Goal: Information Seeking & Learning: Check status

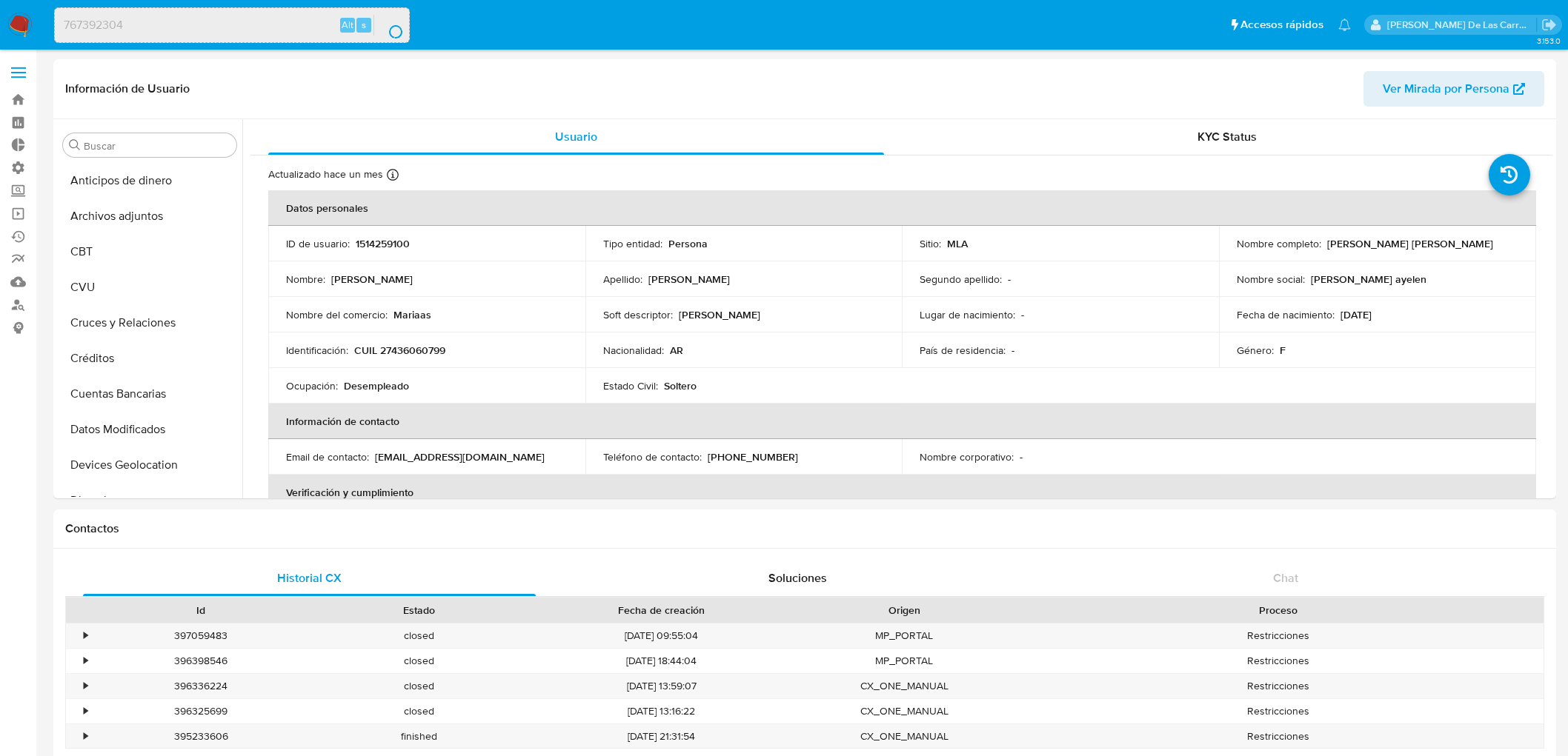
select select "10"
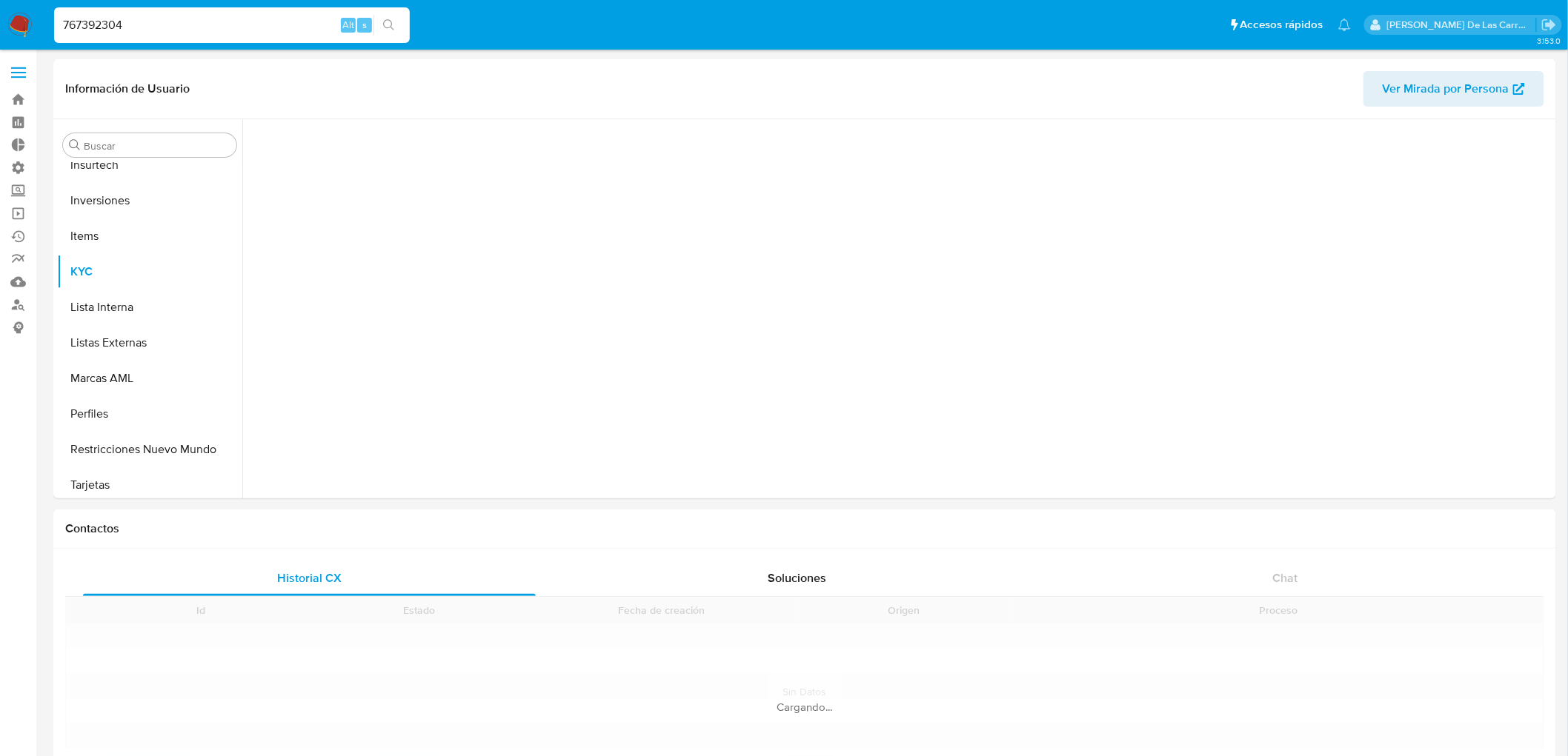
scroll to position [696, 0]
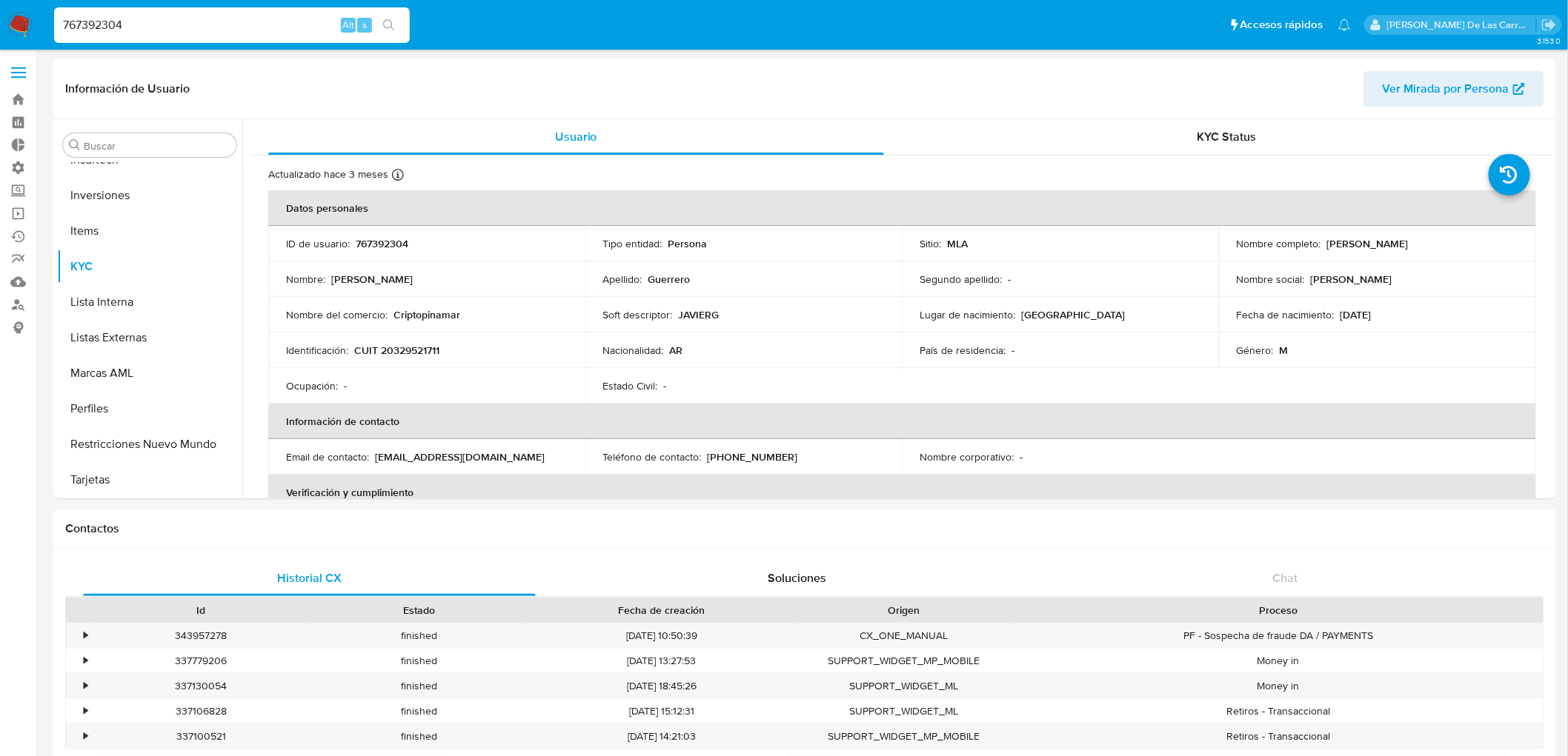
select select "10"
click at [131, 218] on button "Historial Casos" at bounding box center [144, 229] width 173 height 35
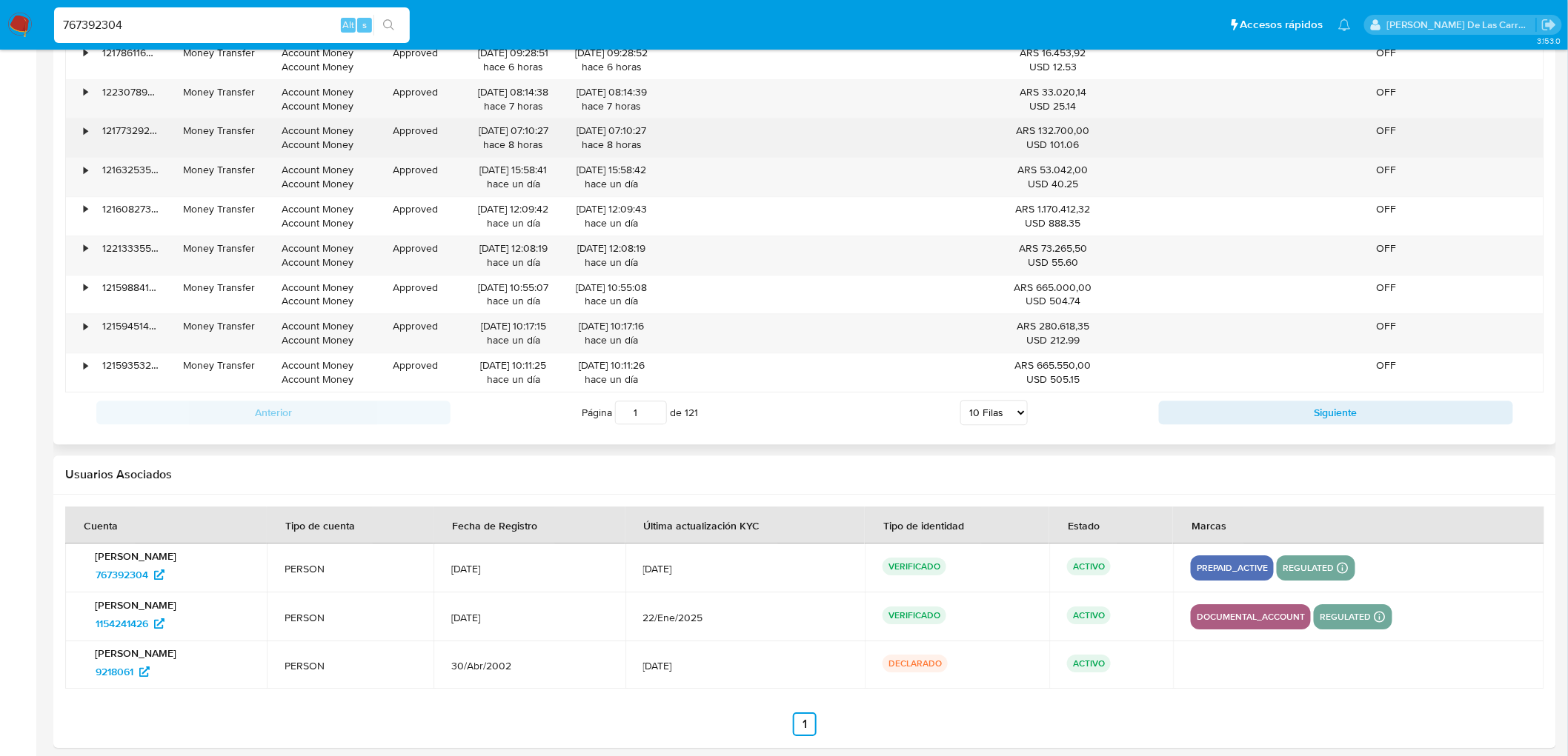
scroll to position [1608, 0]
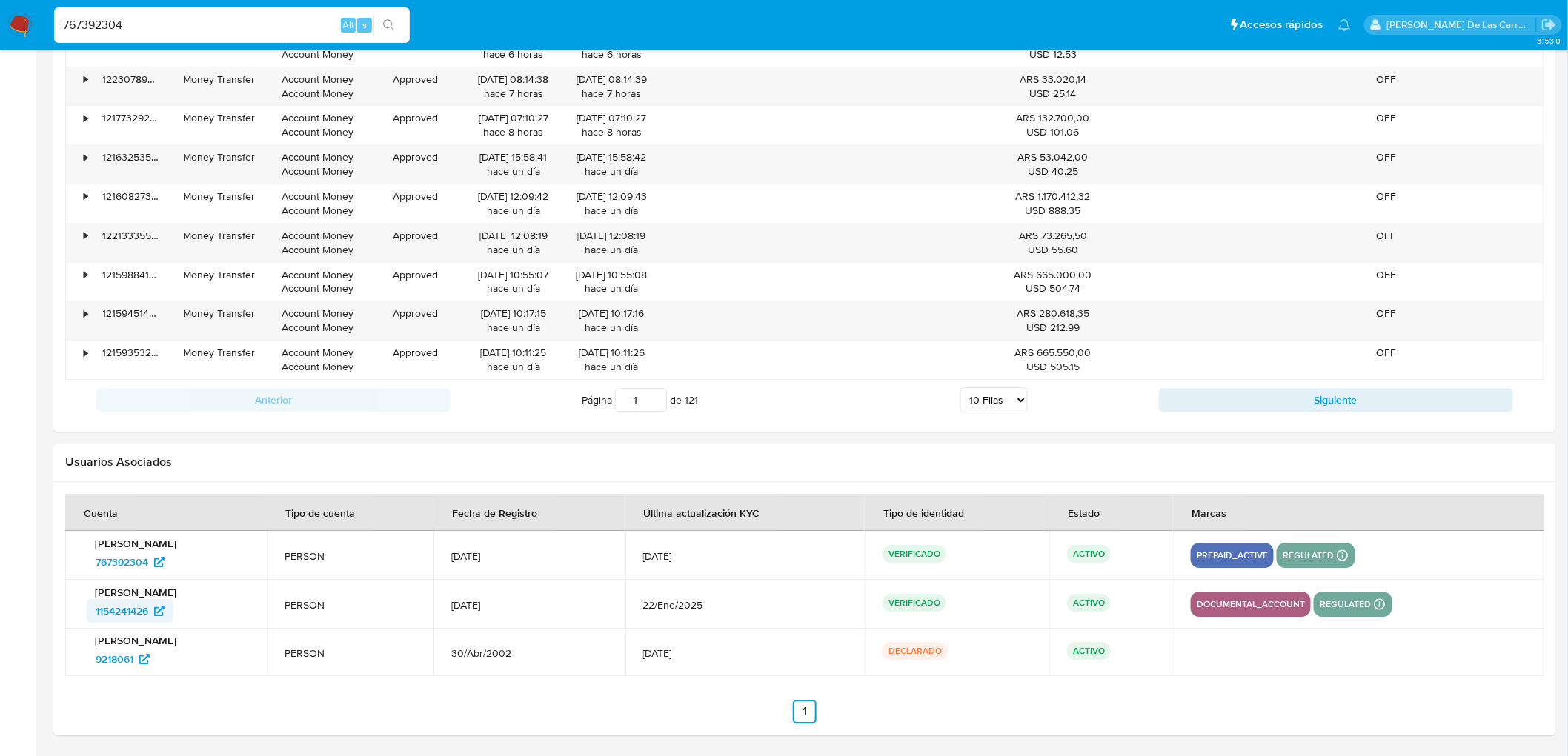
click at [119, 608] on span "1154241426" at bounding box center [122, 611] width 52 height 23
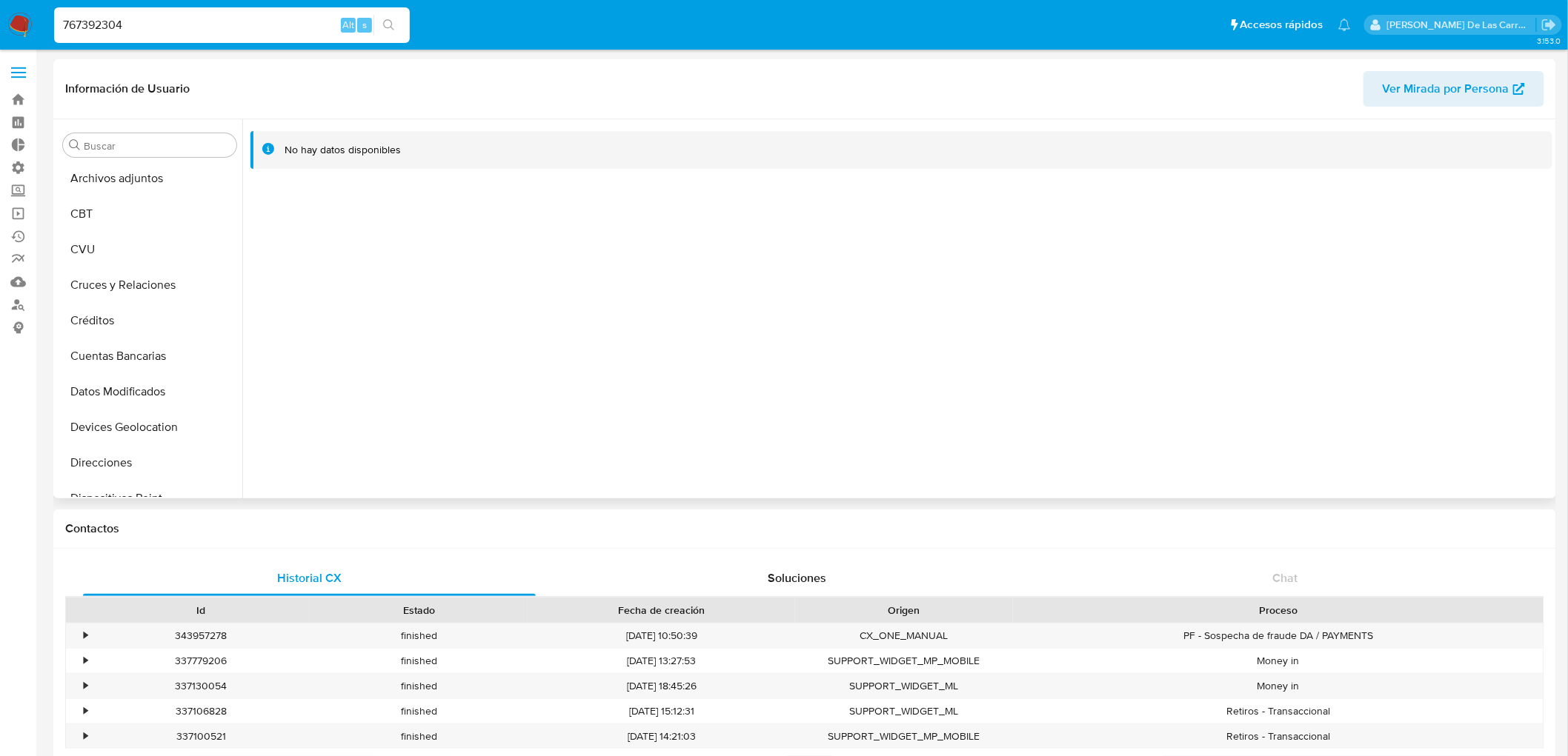
scroll to position [284, 0]
click at [113, 334] on button "Fecha Compliant" at bounding box center [144, 323] width 173 height 35
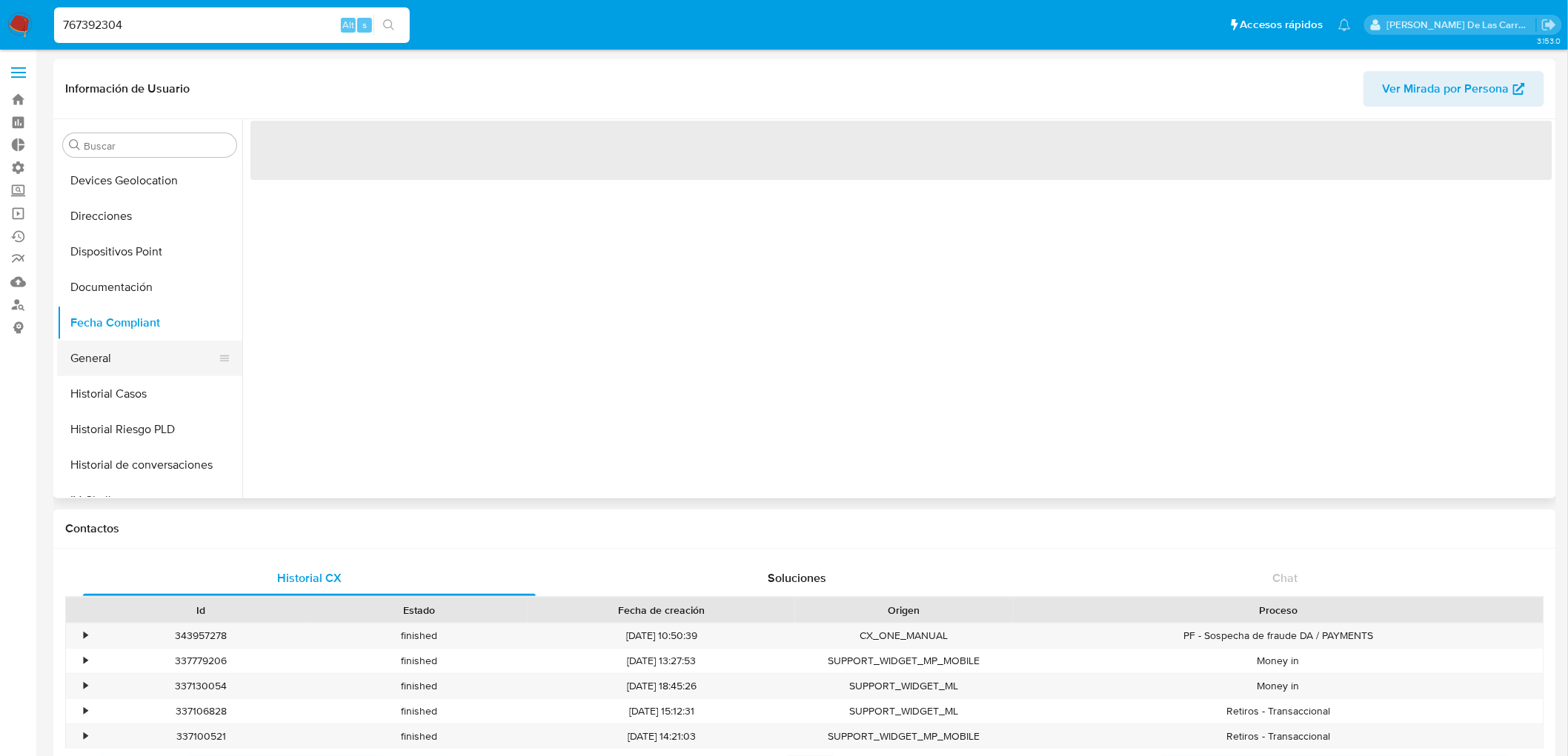
click at [111, 363] on button "General" at bounding box center [144, 359] width 173 height 35
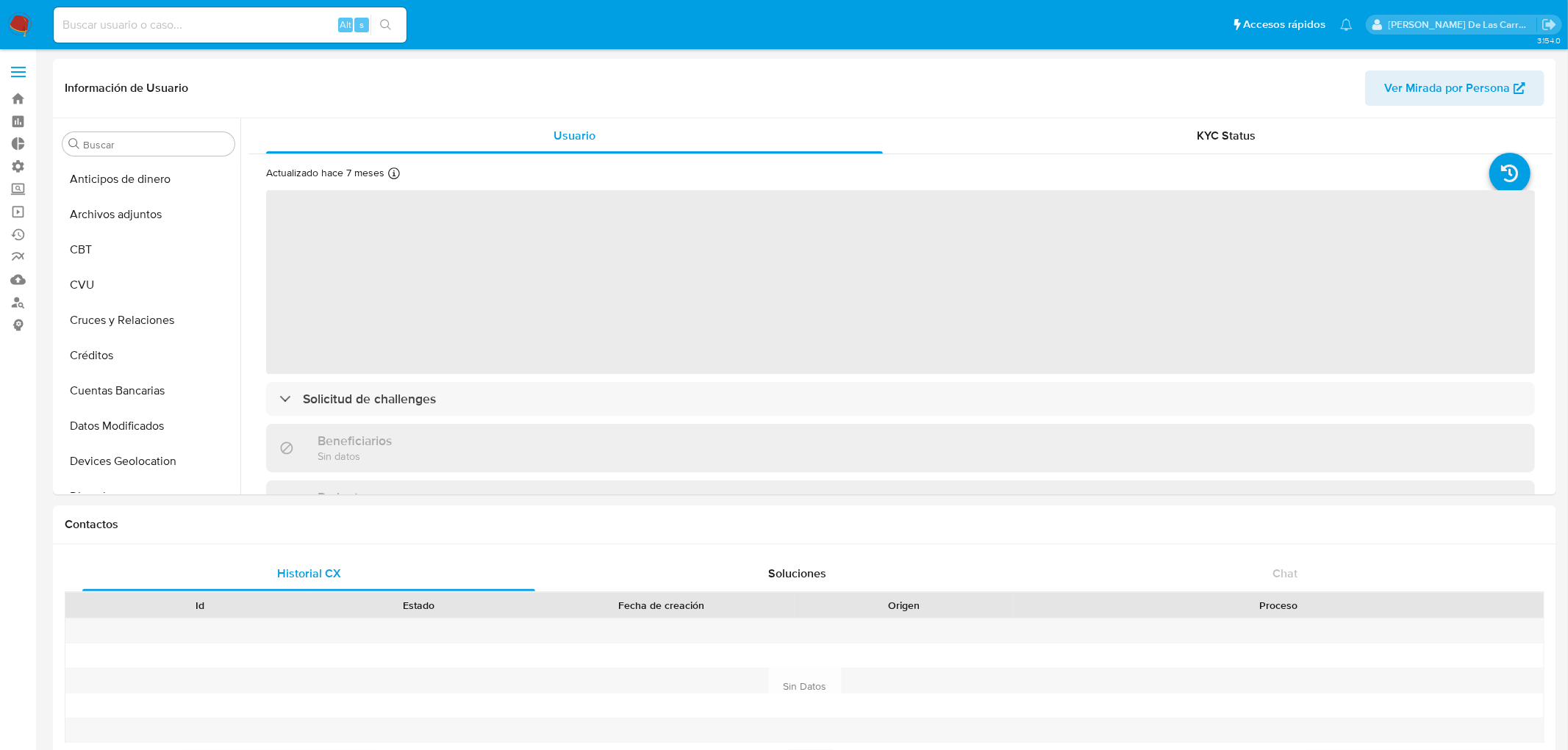
select select "10"
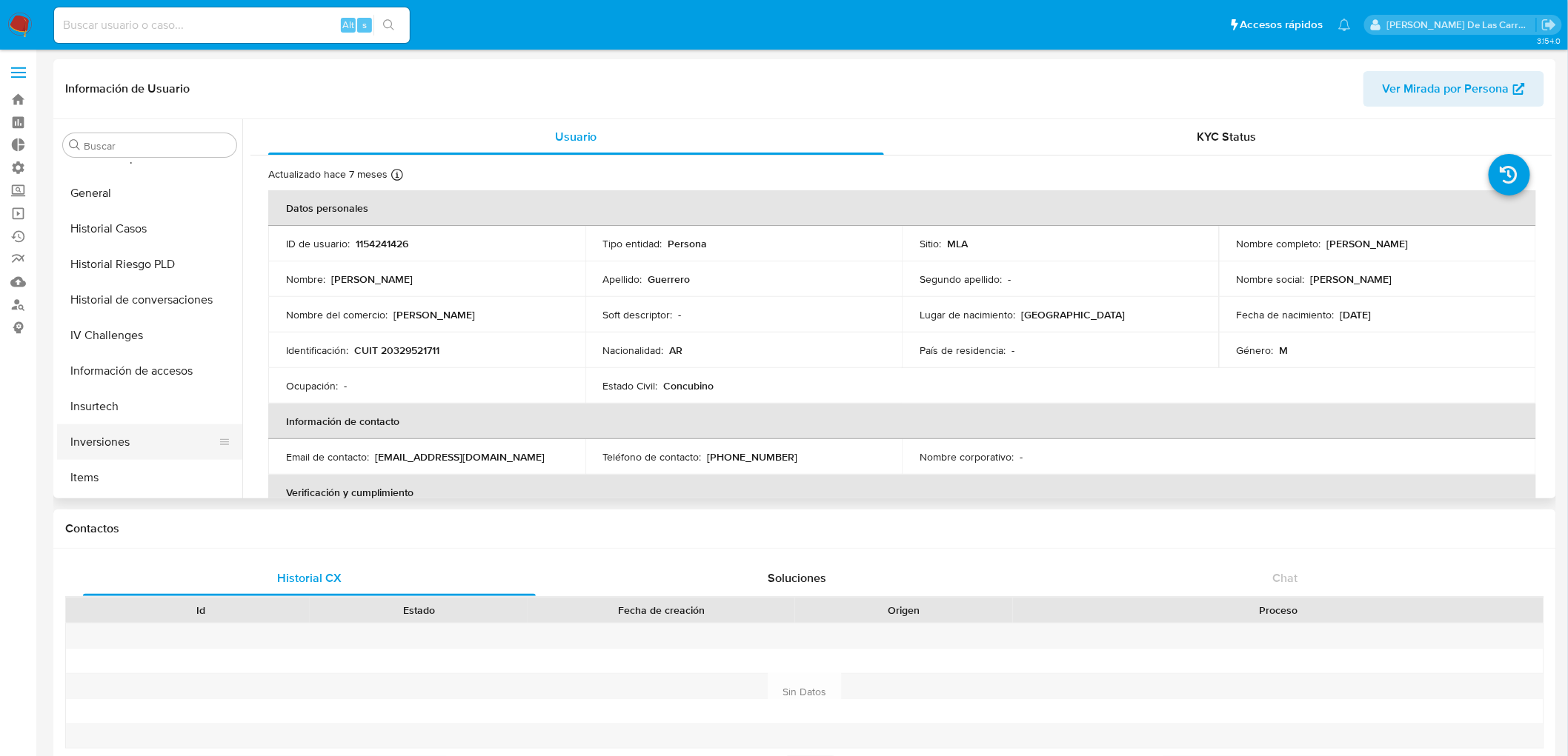
scroll to position [449, 0]
click at [125, 221] on button "Historial Casos" at bounding box center [144, 229] width 173 height 35
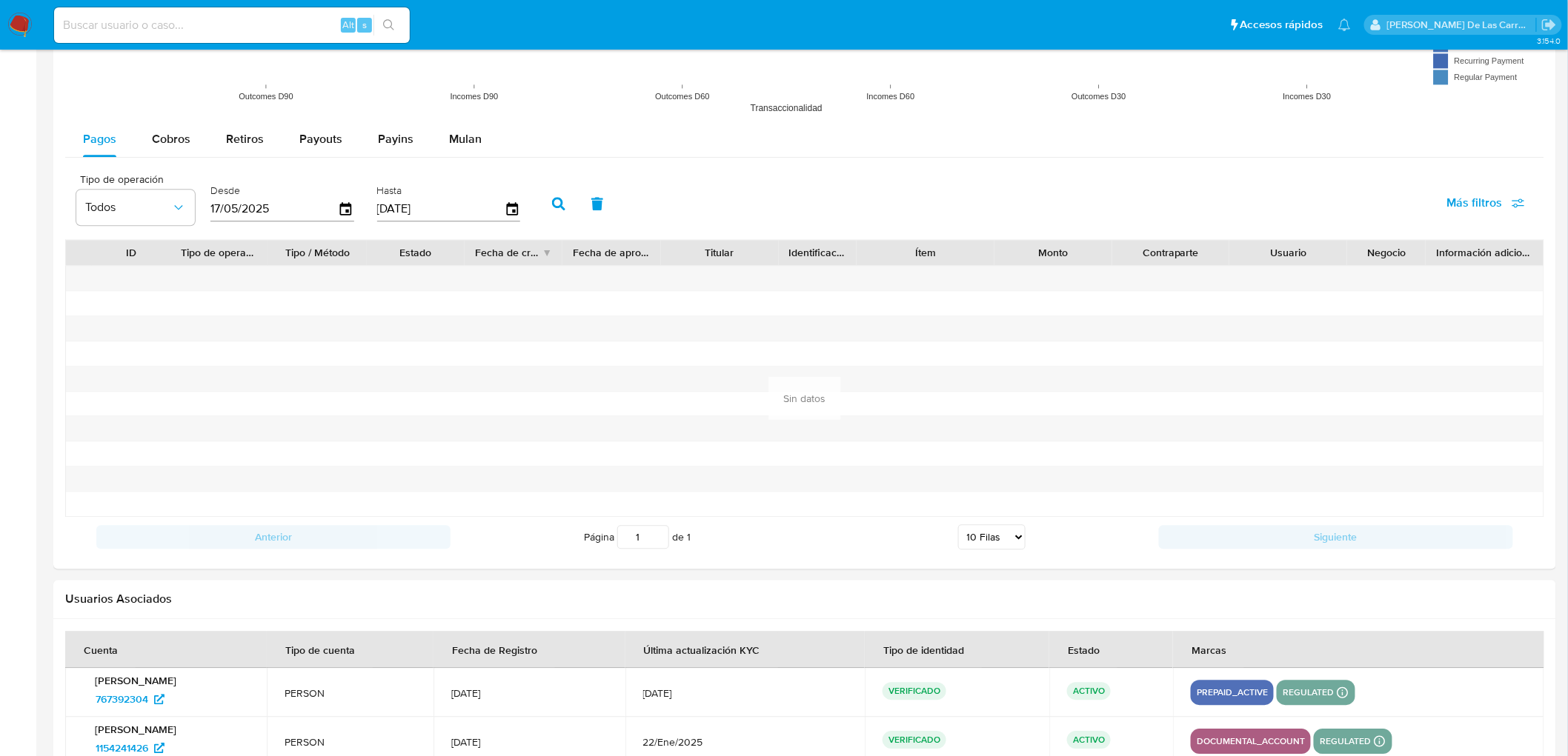
scroll to position [1468, 0]
